Goal: Check status: Check status

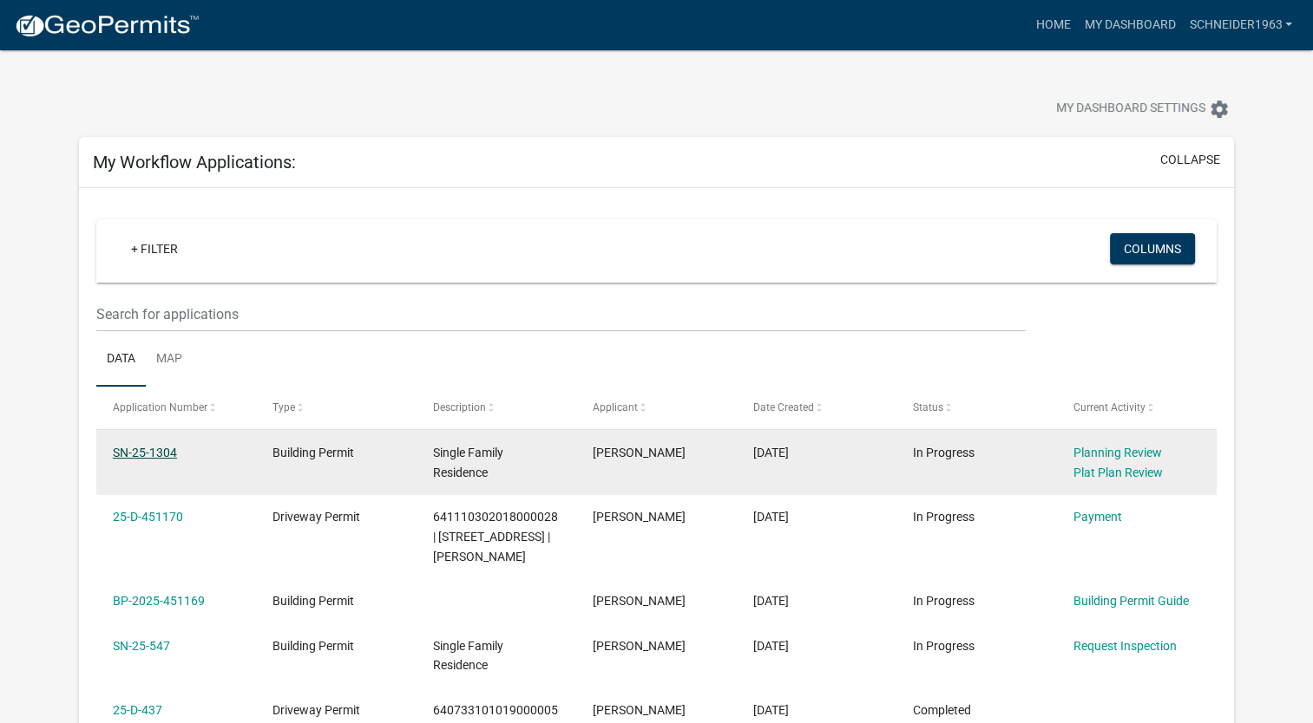
click at [163, 455] on link "SN-25-1304" at bounding box center [145, 453] width 64 height 14
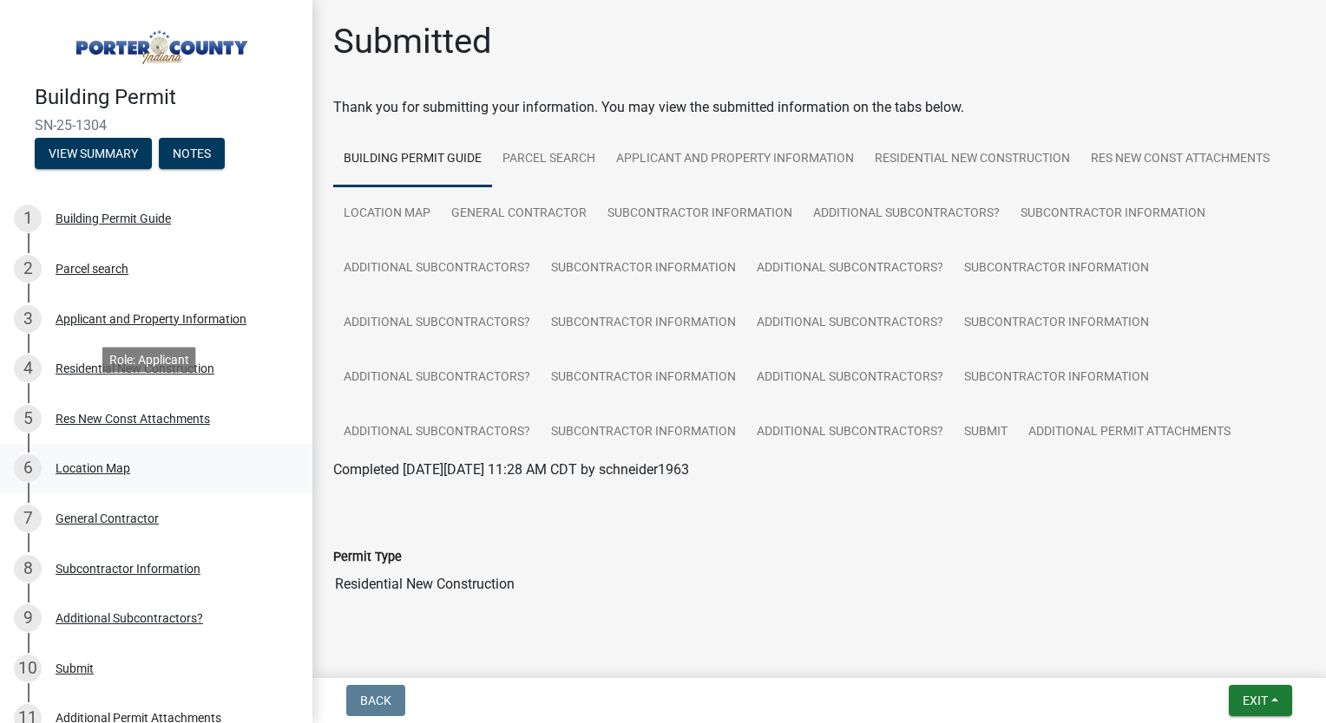
scroll to position [228, 0]
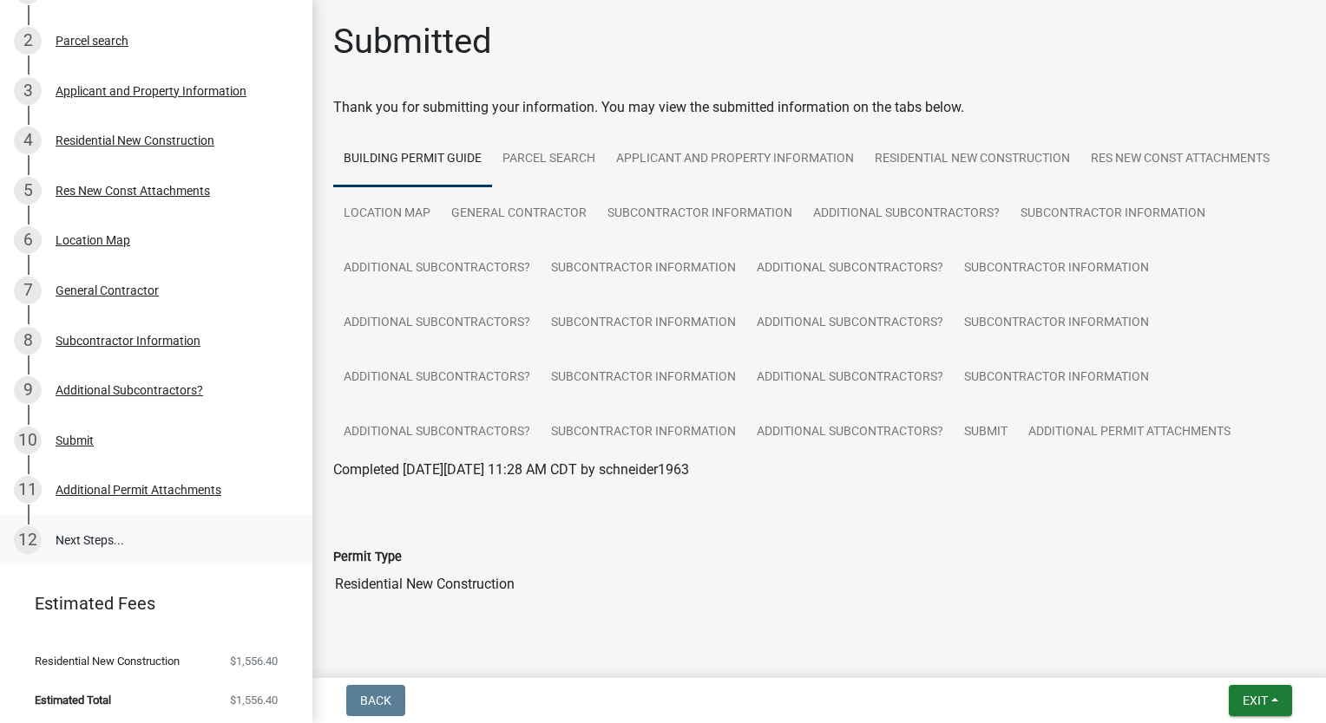
click at [76, 537] on link "12 Next Steps..." at bounding box center [156, 540] width 312 height 50
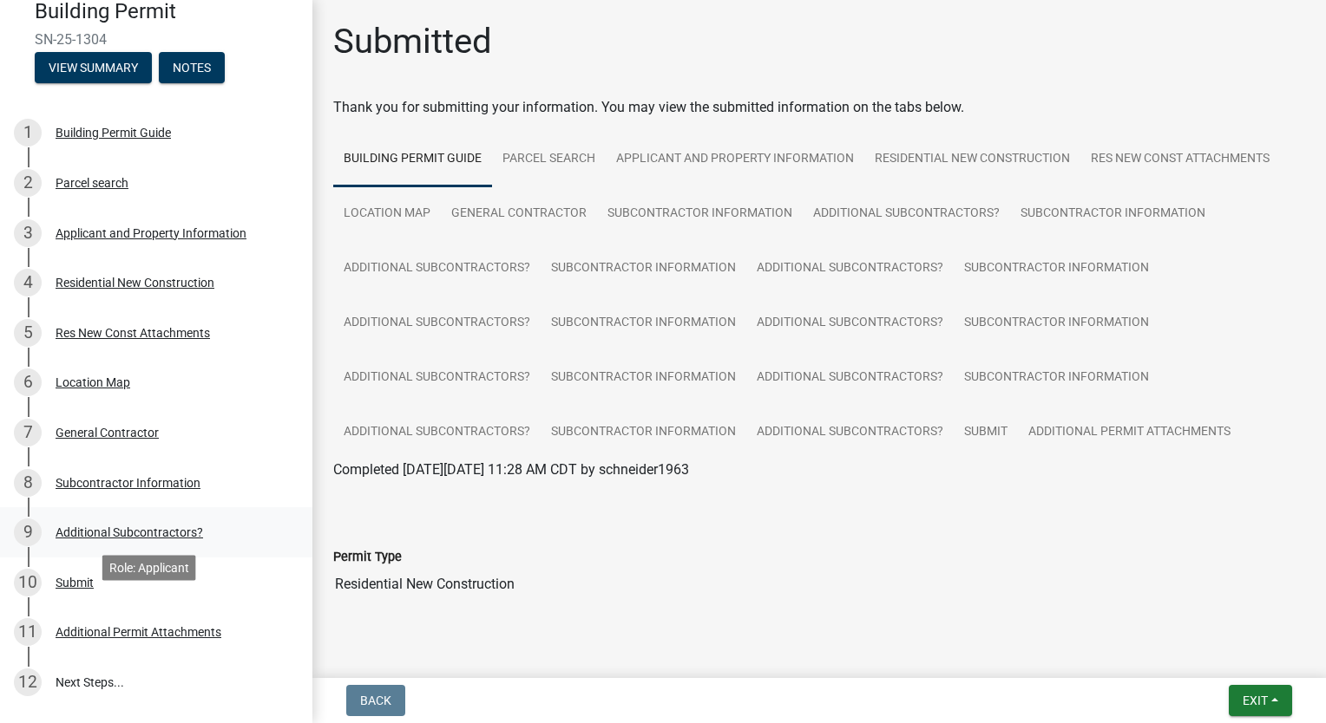
scroll to position [0, 0]
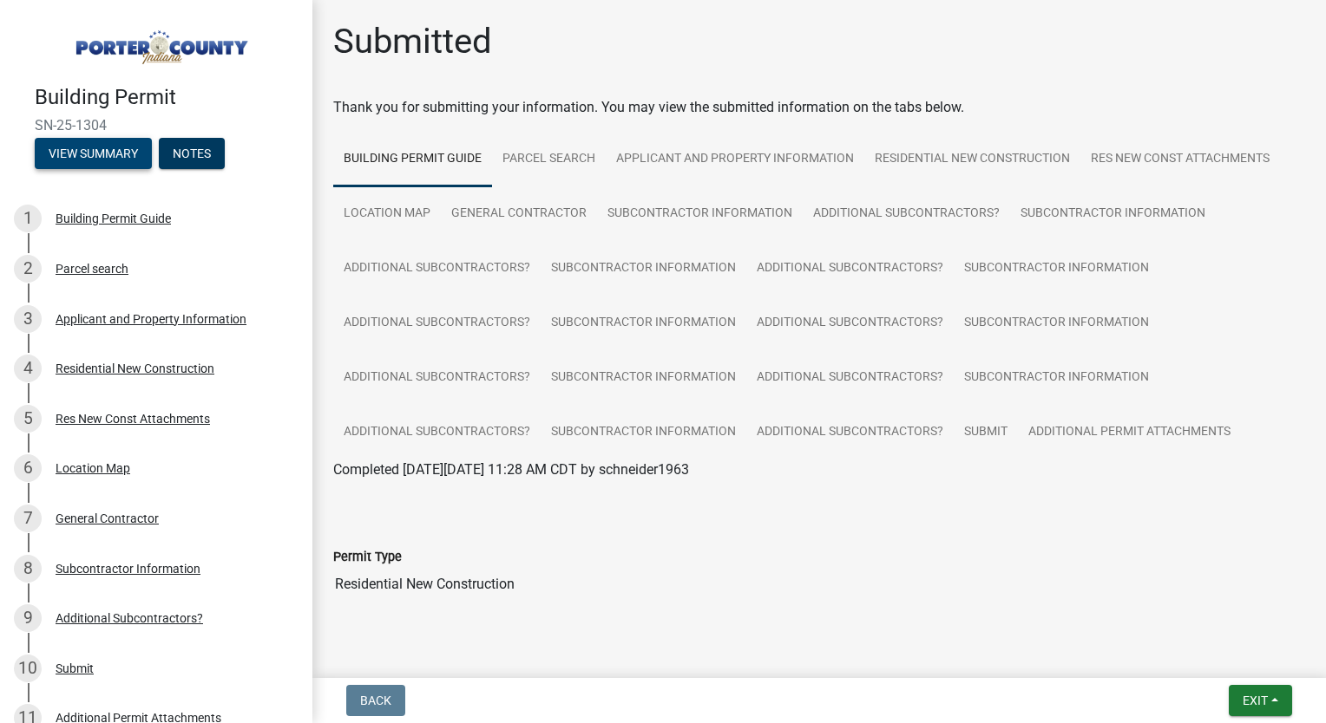
click at [108, 160] on button "View Summary" at bounding box center [93, 153] width 117 height 31
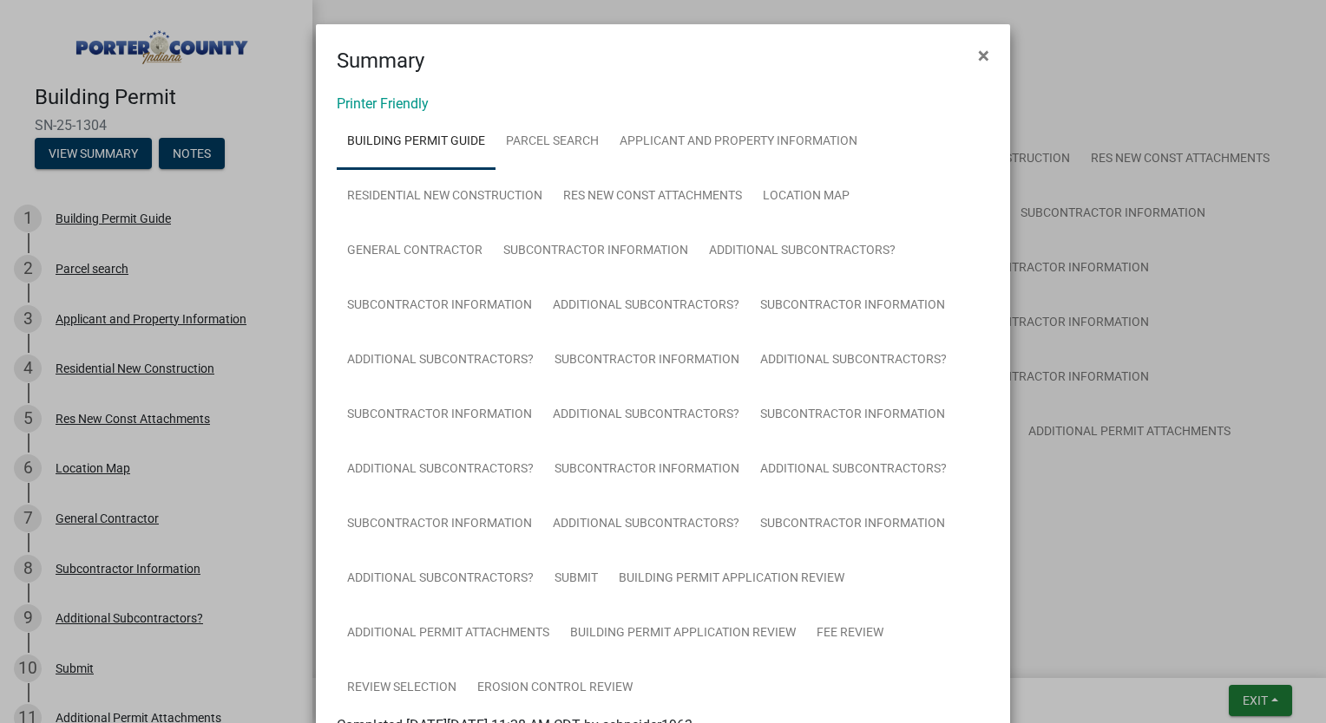
click at [209, 160] on ngb-modal-window "Summary × Printer Friendly Building Permit Guide Parcel search Applicant and Pr…" at bounding box center [663, 361] width 1326 height 723
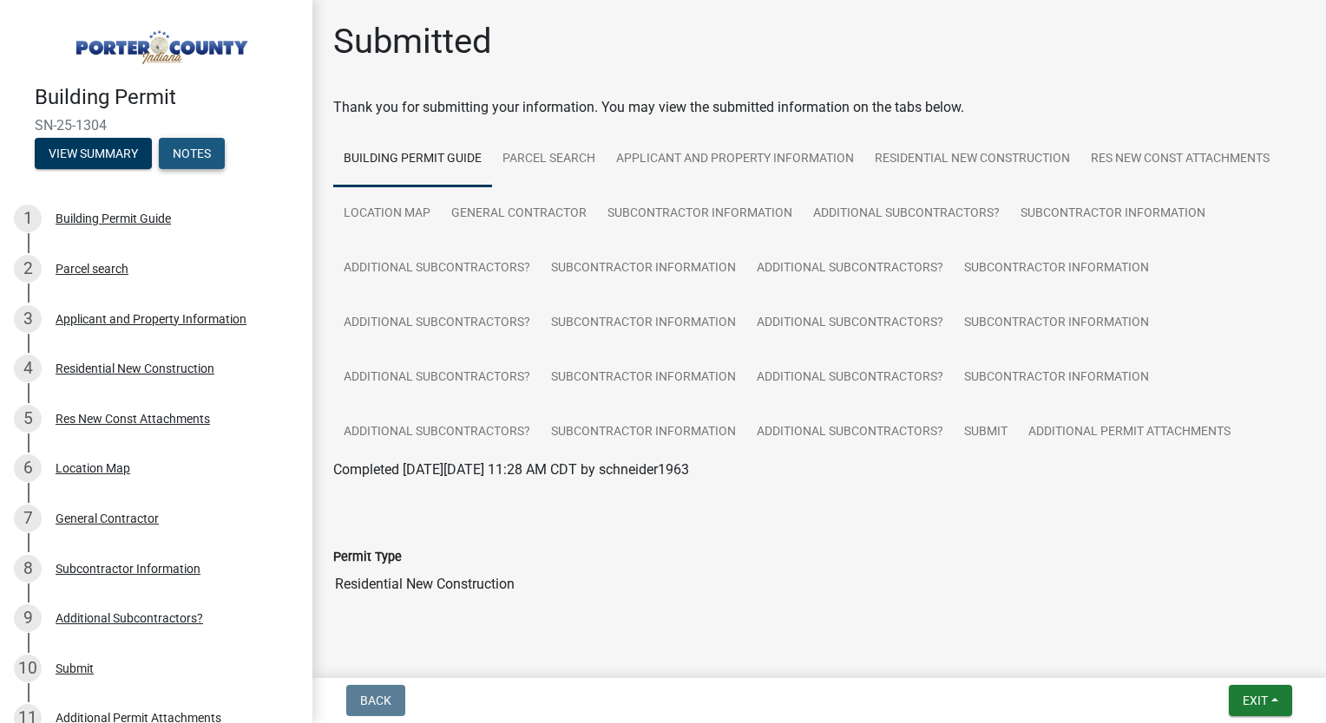
click at [209, 160] on button "Notes" at bounding box center [192, 153] width 66 height 31
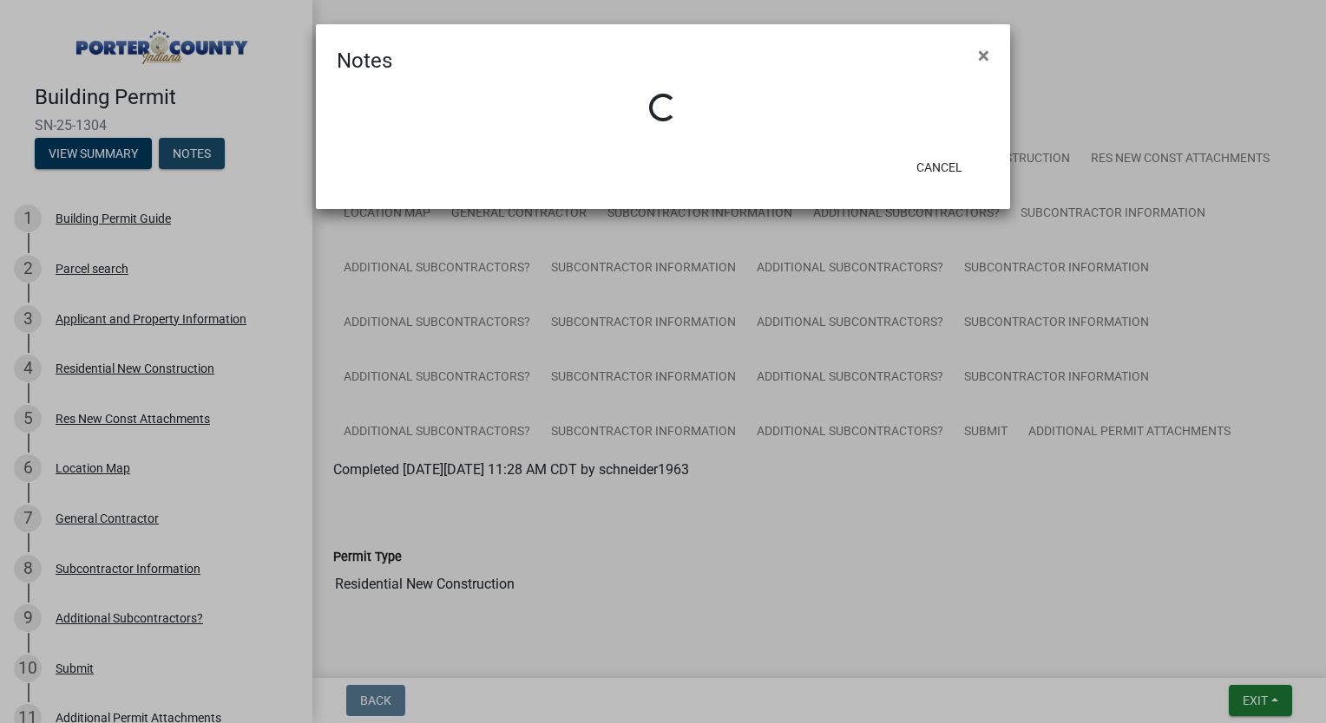
click at [209, 160] on ngb-modal-window "Notes × Loading... Cancel" at bounding box center [663, 361] width 1326 height 723
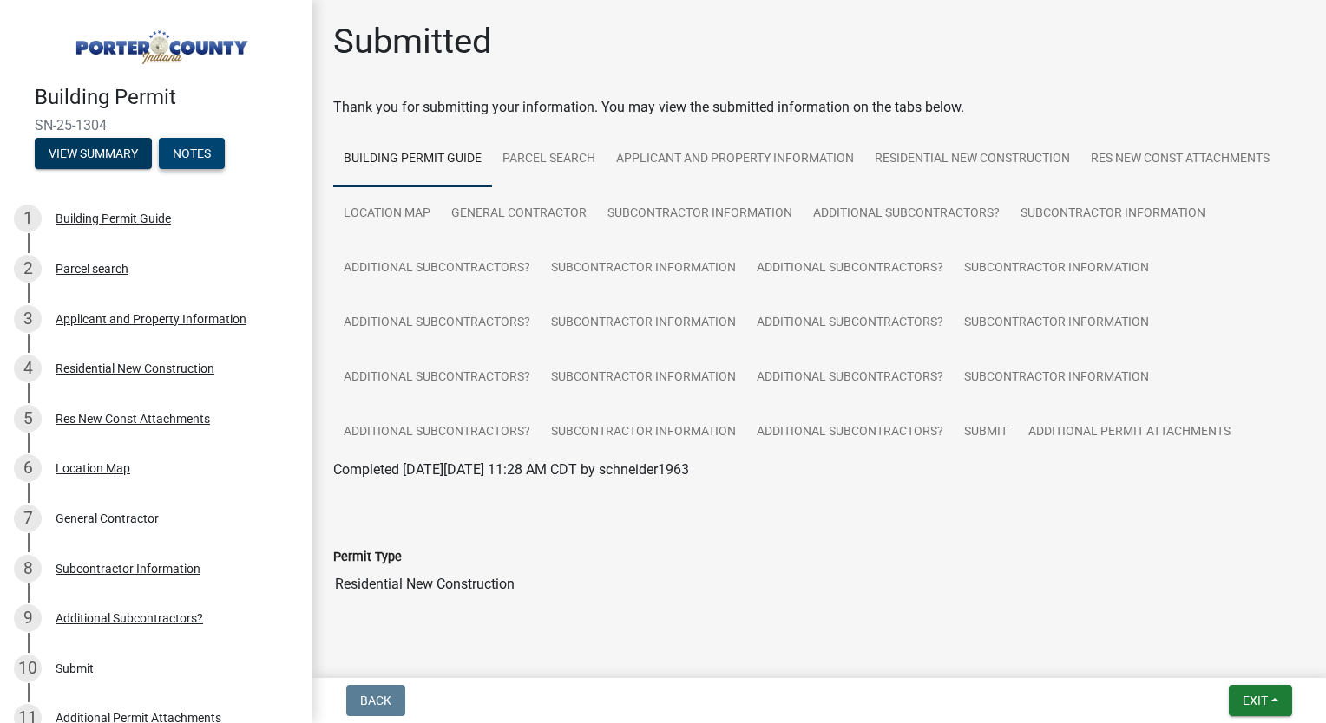
click at [209, 160] on button "Notes" at bounding box center [192, 153] width 66 height 31
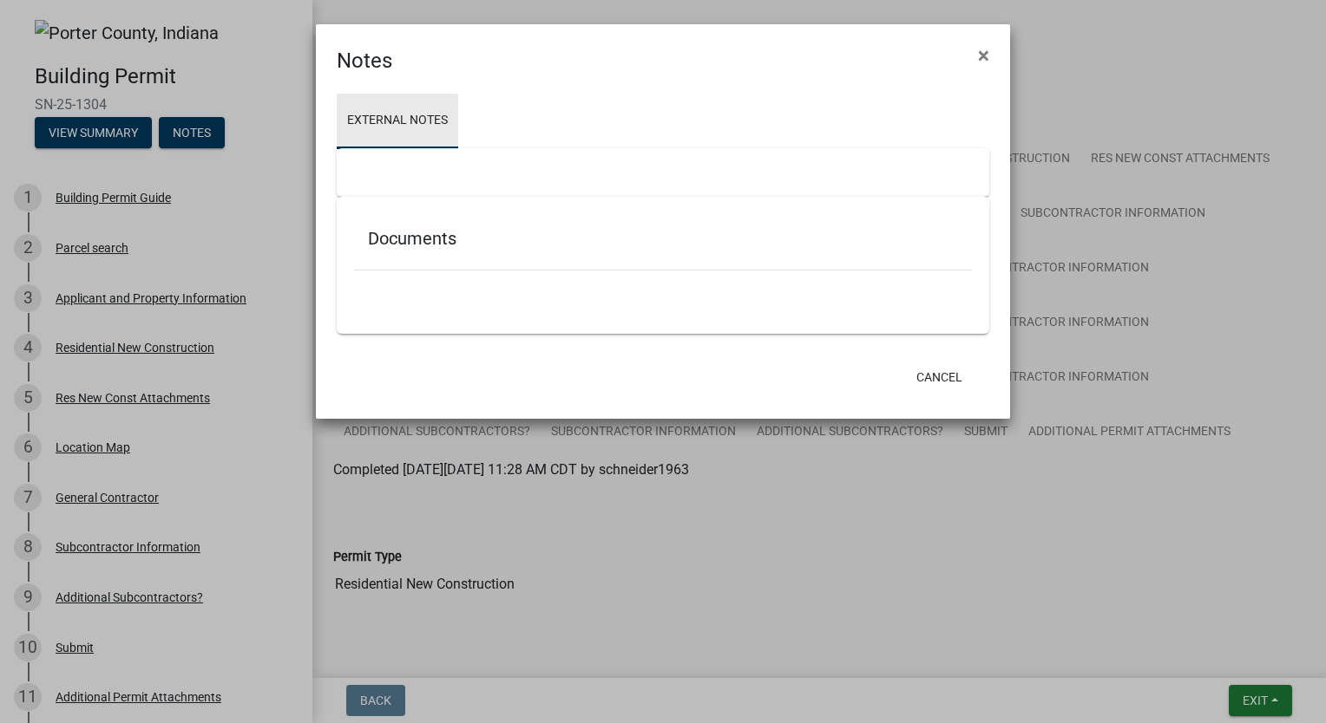
click at [409, 120] on link "External Notes" at bounding box center [397, 122] width 121 height 56
click at [47, 121] on ngb-modal-window "Notes × External Notes Documents Cancel" at bounding box center [663, 361] width 1326 height 723
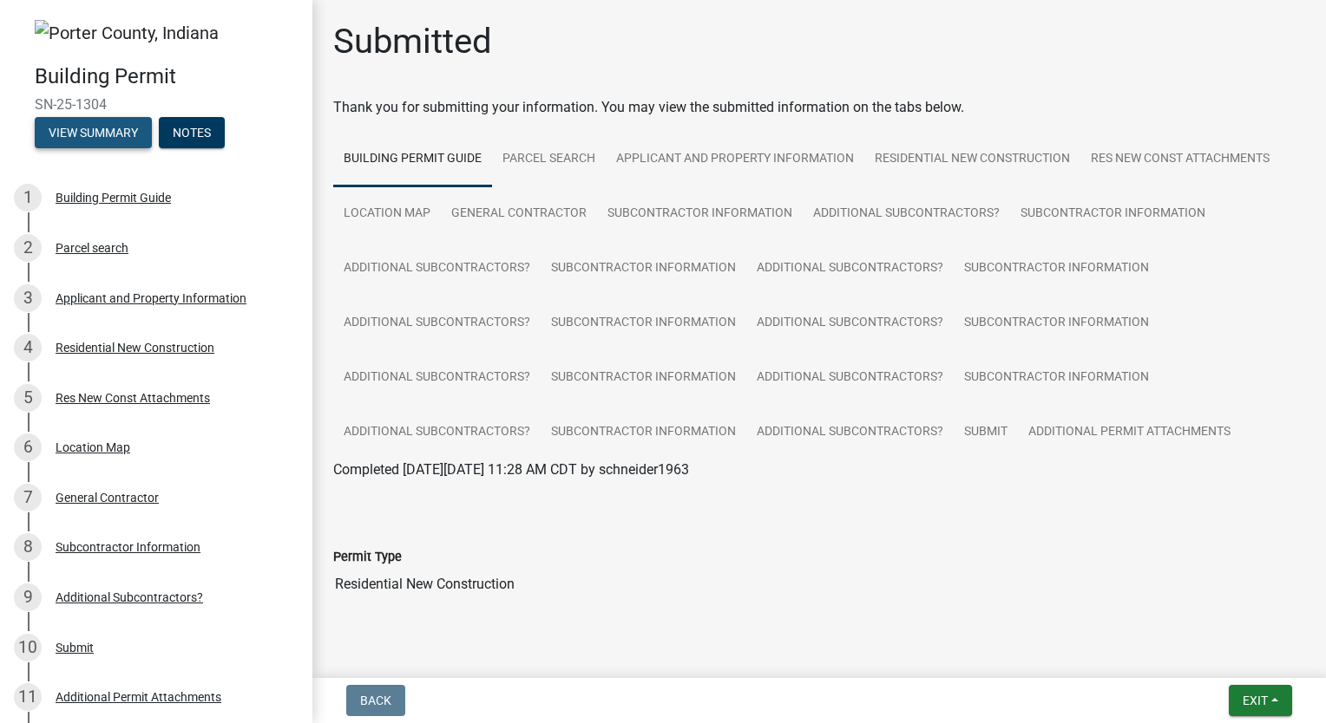
click at [49, 121] on button "View Summary" at bounding box center [93, 132] width 117 height 31
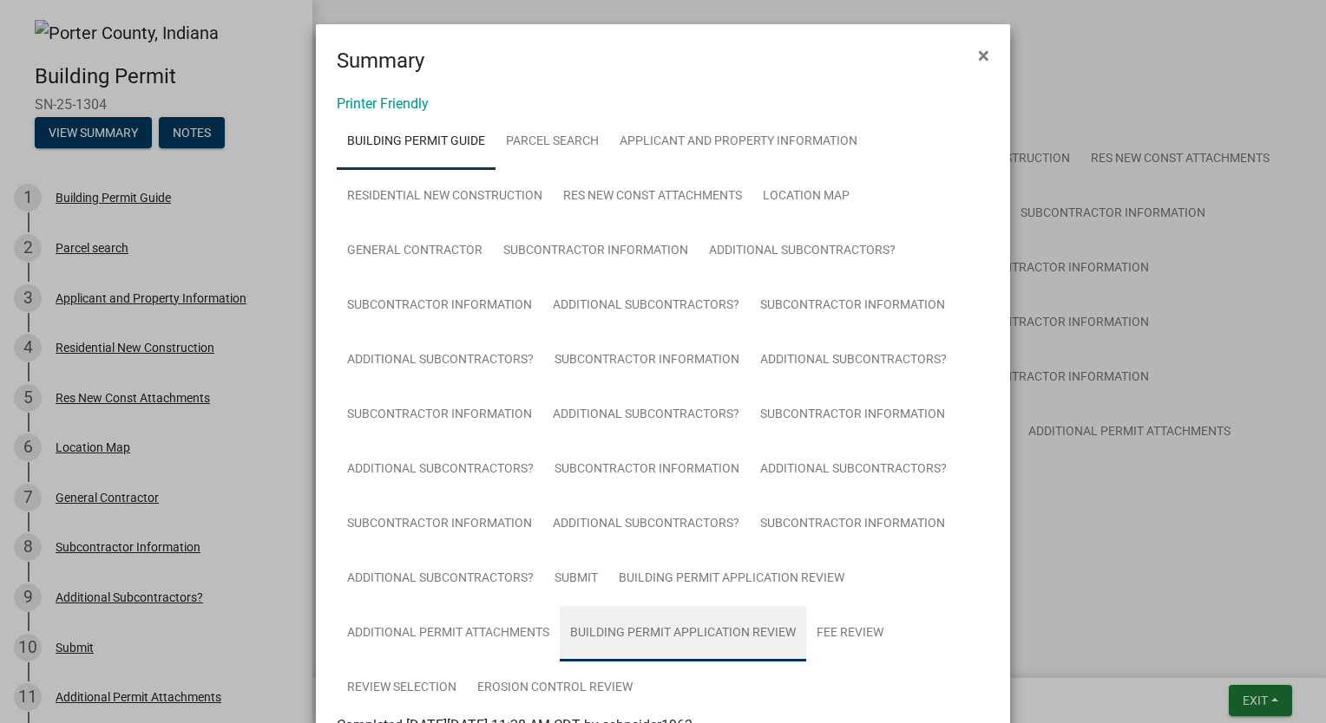
click at [656, 630] on link "Building Permit Application Review" at bounding box center [683, 634] width 246 height 56
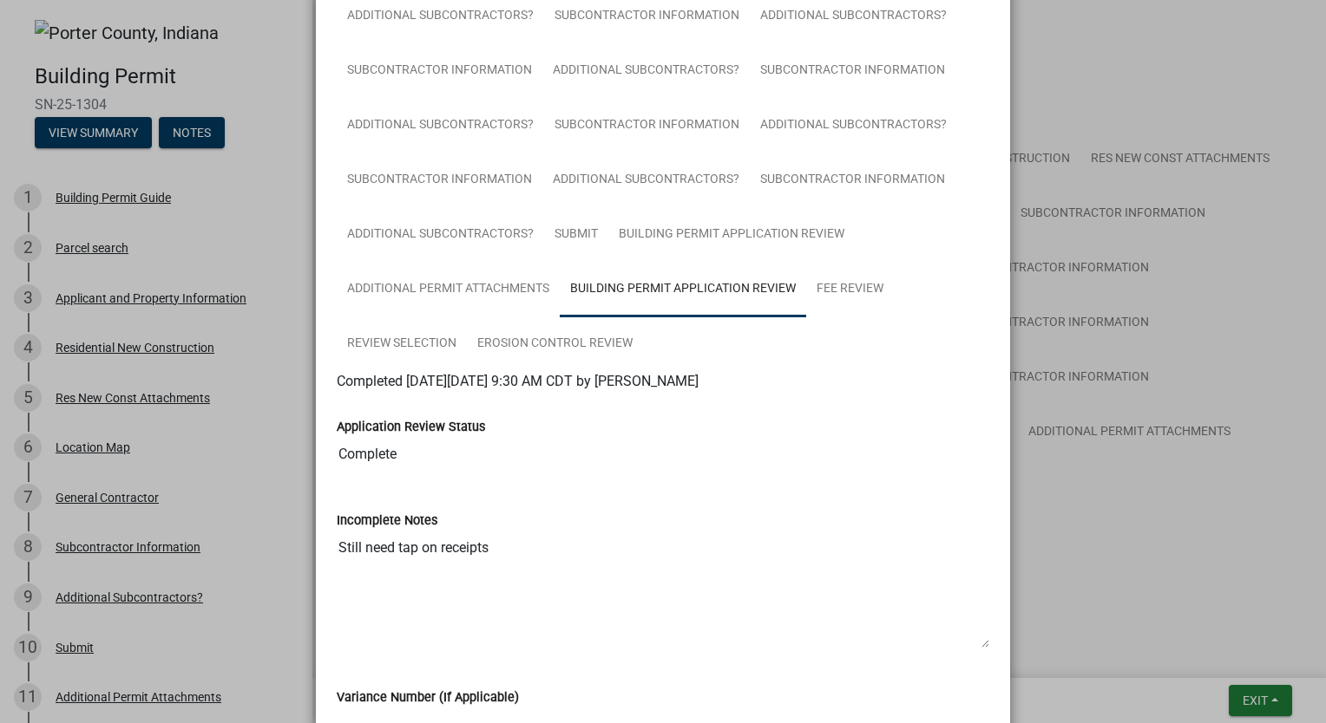
scroll to position [347, 0]
click at [847, 285] on link "Fee Review" at bounding box center [850, 287] width 88 height 56
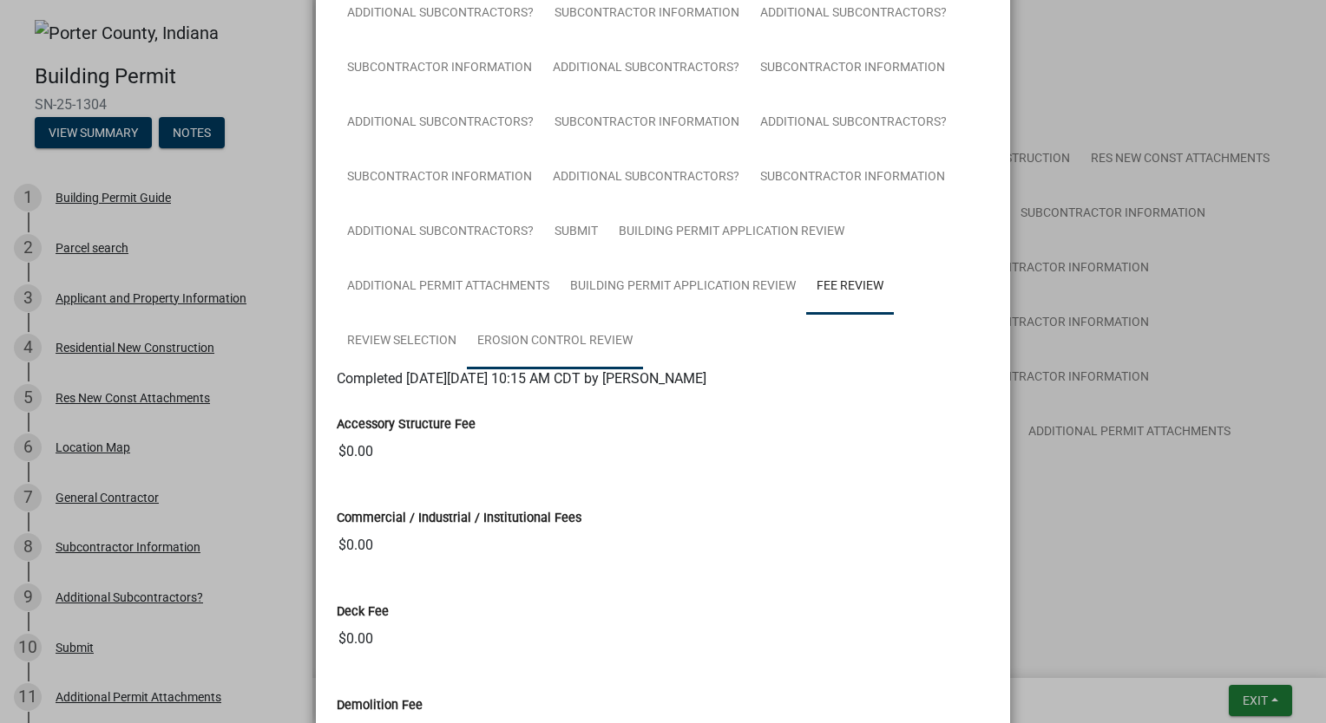
click at [514, 337] on link "Erosion Control Review" at bounding box center [555, 342] width 176 height 56
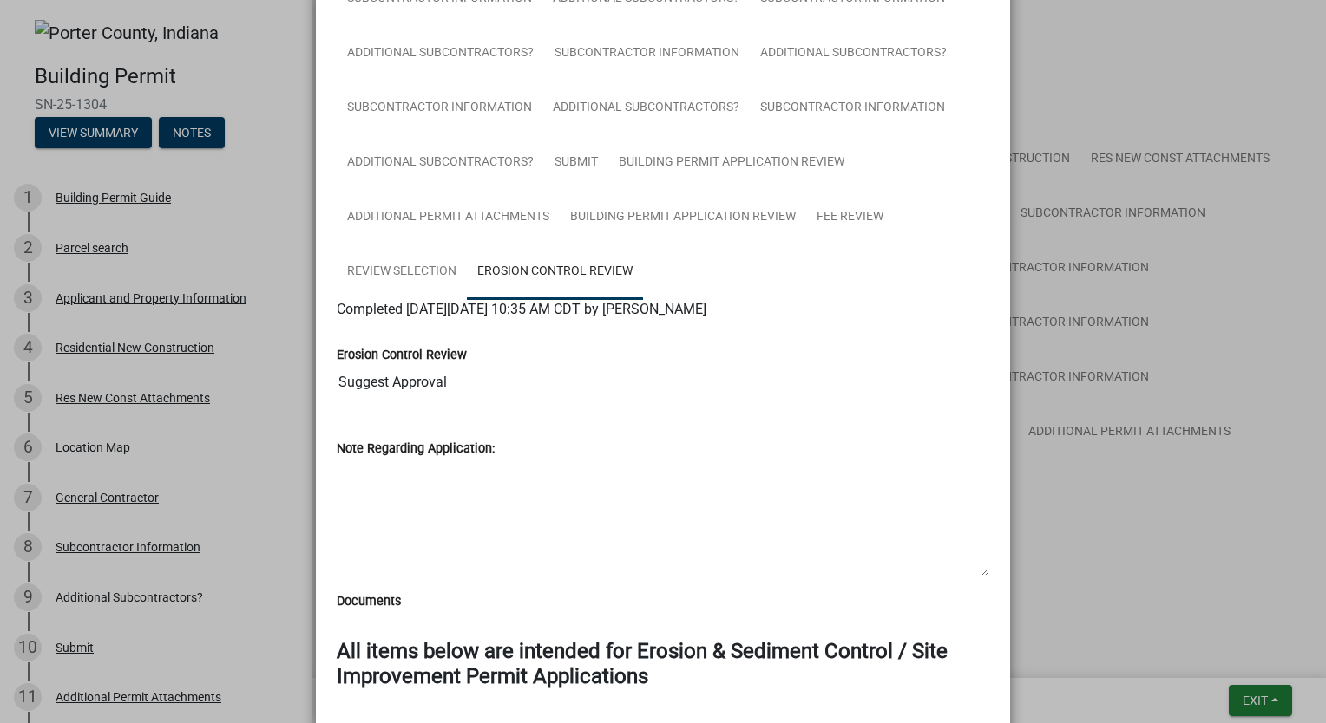
scroll to position [413, 0]
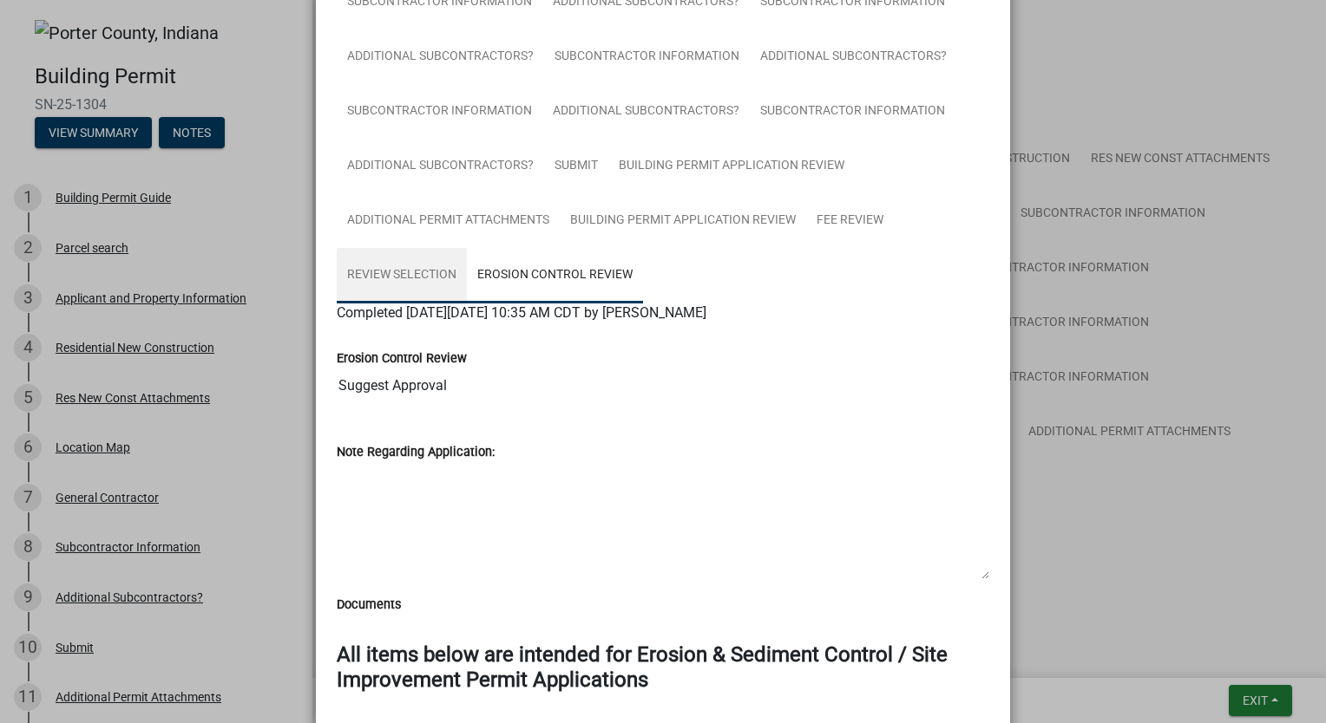
click at [449, 283] on link "Review Selection" at bounding box center [402, 276] width 130 height 56
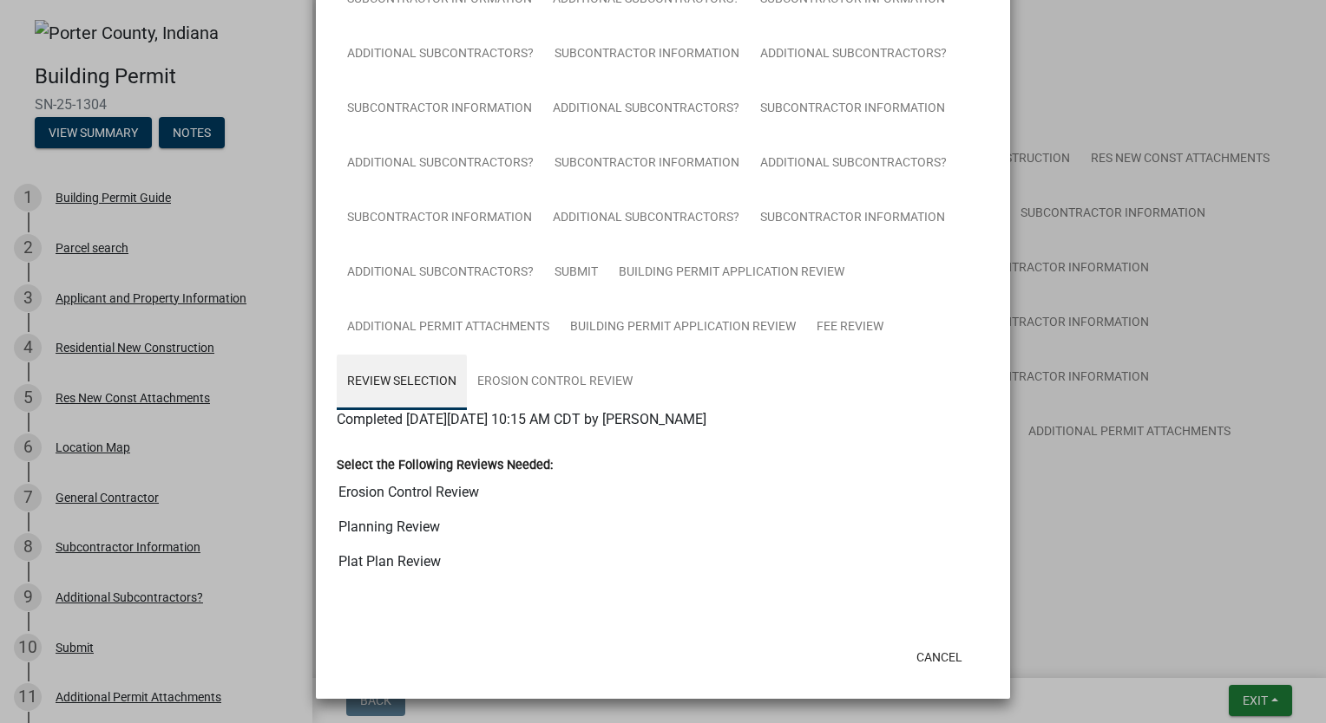
scroll to position [306, 0]
click at [433, 502] on input "Erosion Control Review" at bounding box center [663, 492] width 652 height 35
click at [933, 665] on button "Cancel" at bounding box center [939, 657] width 74 height 31
